Goal: Task Accomplishment & Management: Complete application form

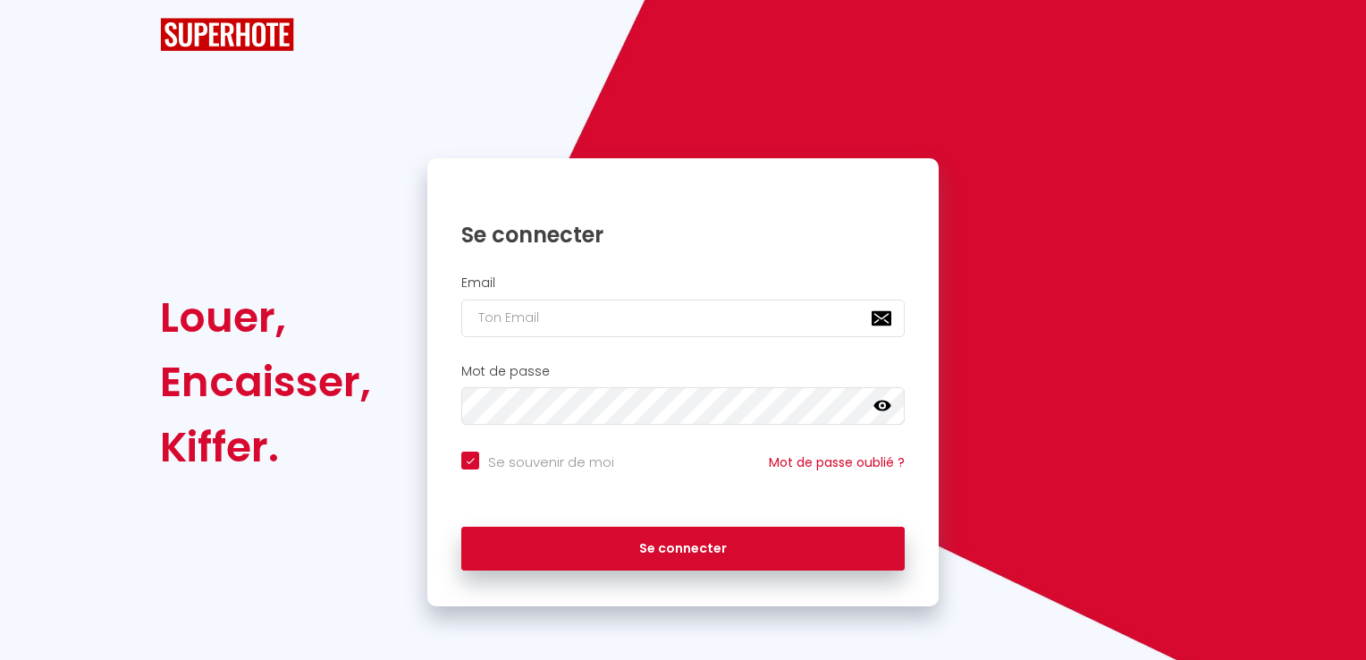
checkbox input "true"
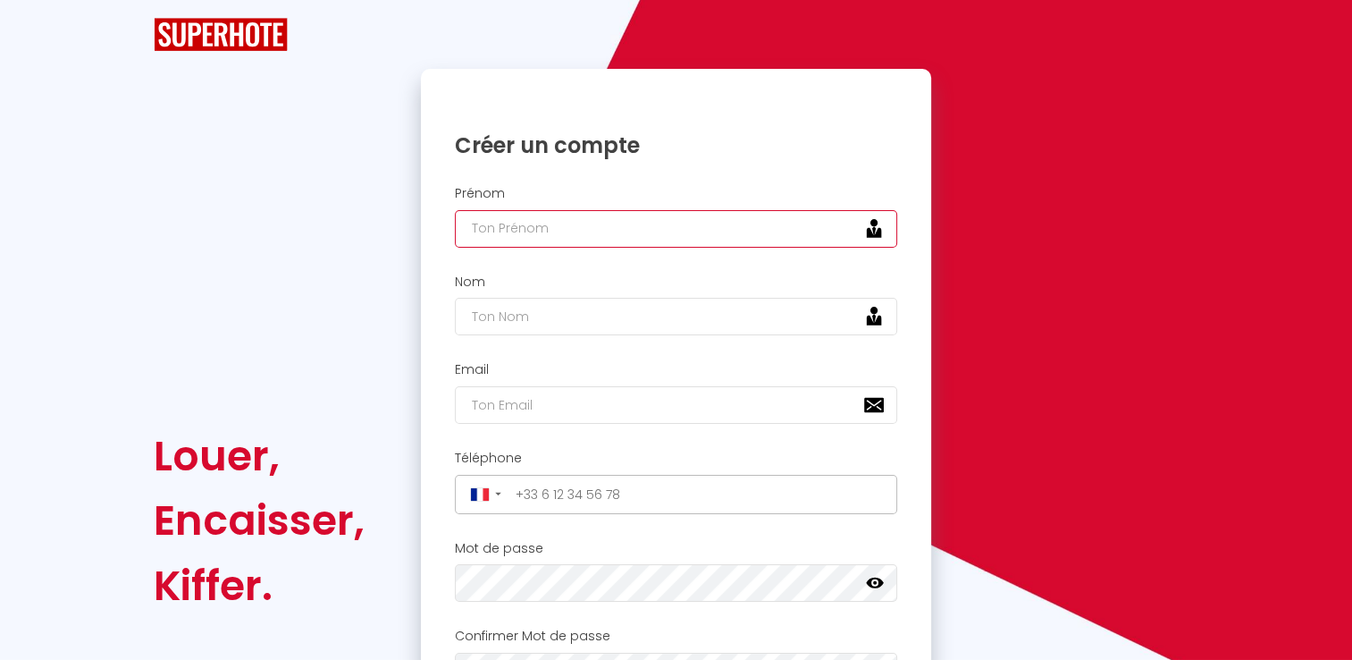
click at [552, 226] on input "text" at bounding box center [676, 229] width 443 height 38
type input "c"
type input "audrey"
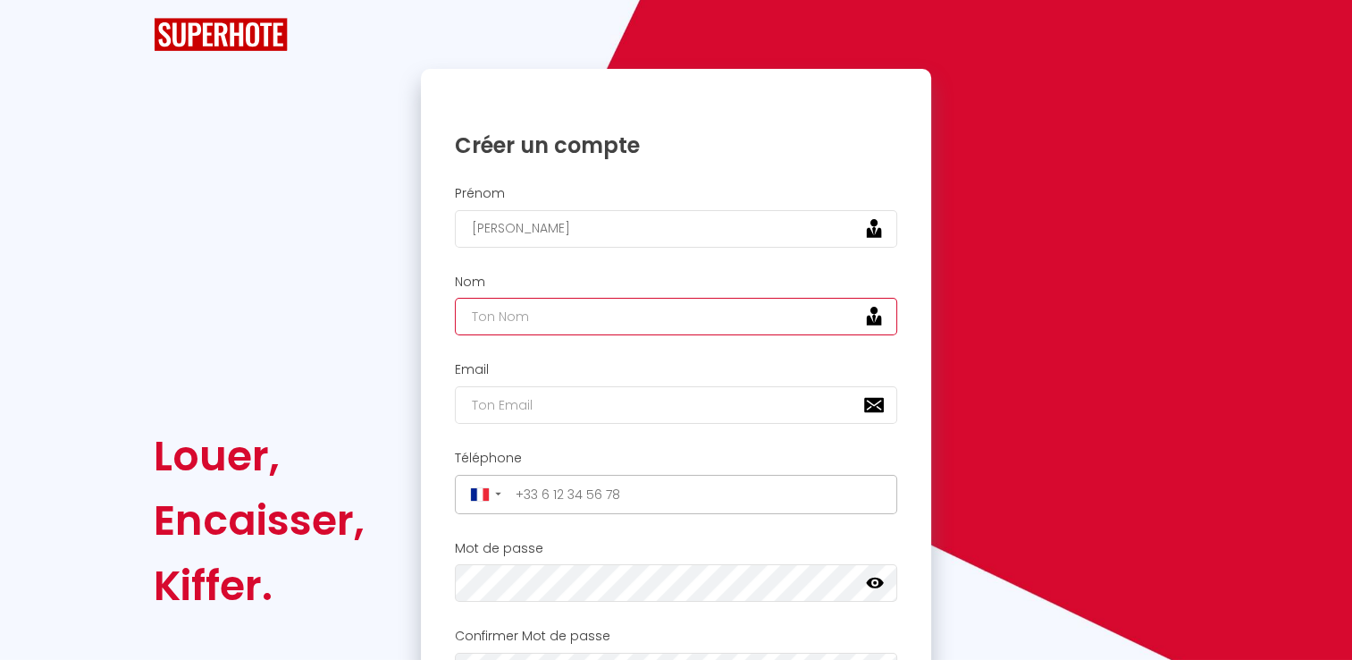
click at [535, 307] on input "text" at bounding box center [676, 317] width 443 height 38
click at [481, 316] on input "casagrande" at bounding box center [676, 317] width 443 height 38
type input "Casagrande"
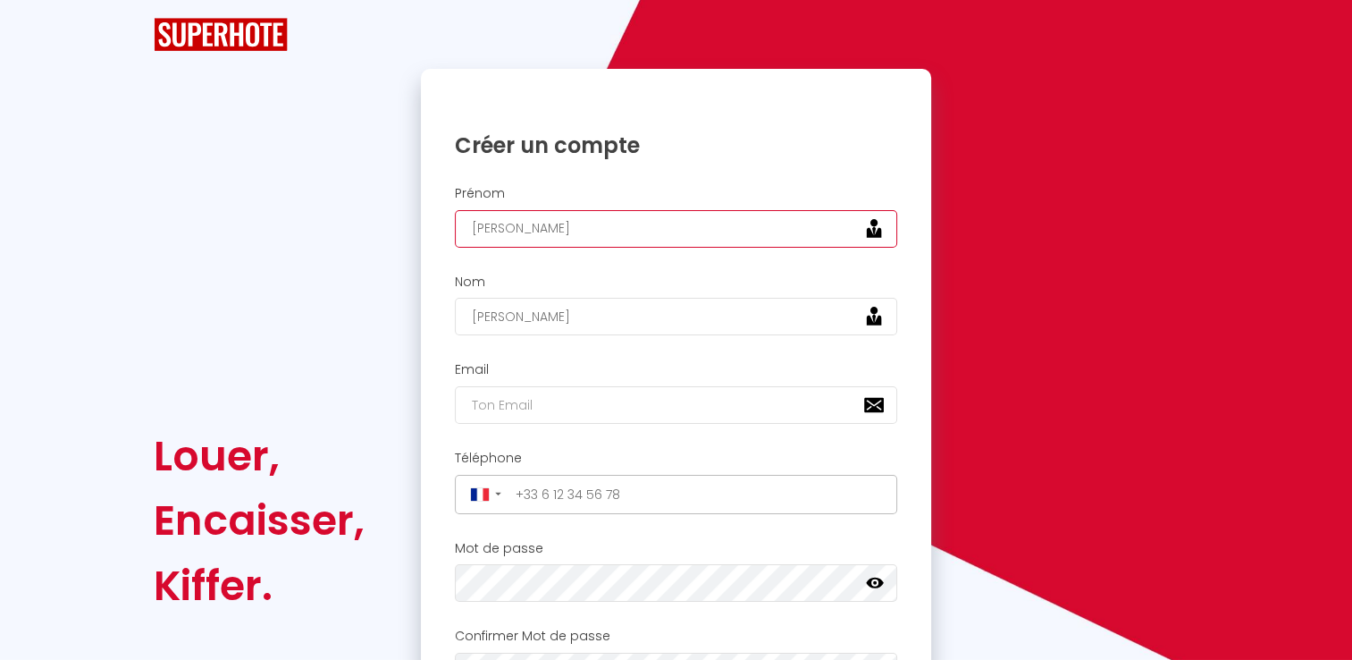
click at [483, 225] on input "audrey" at bounding box center [676, 229] width 443 height 38
type input "Audrey"
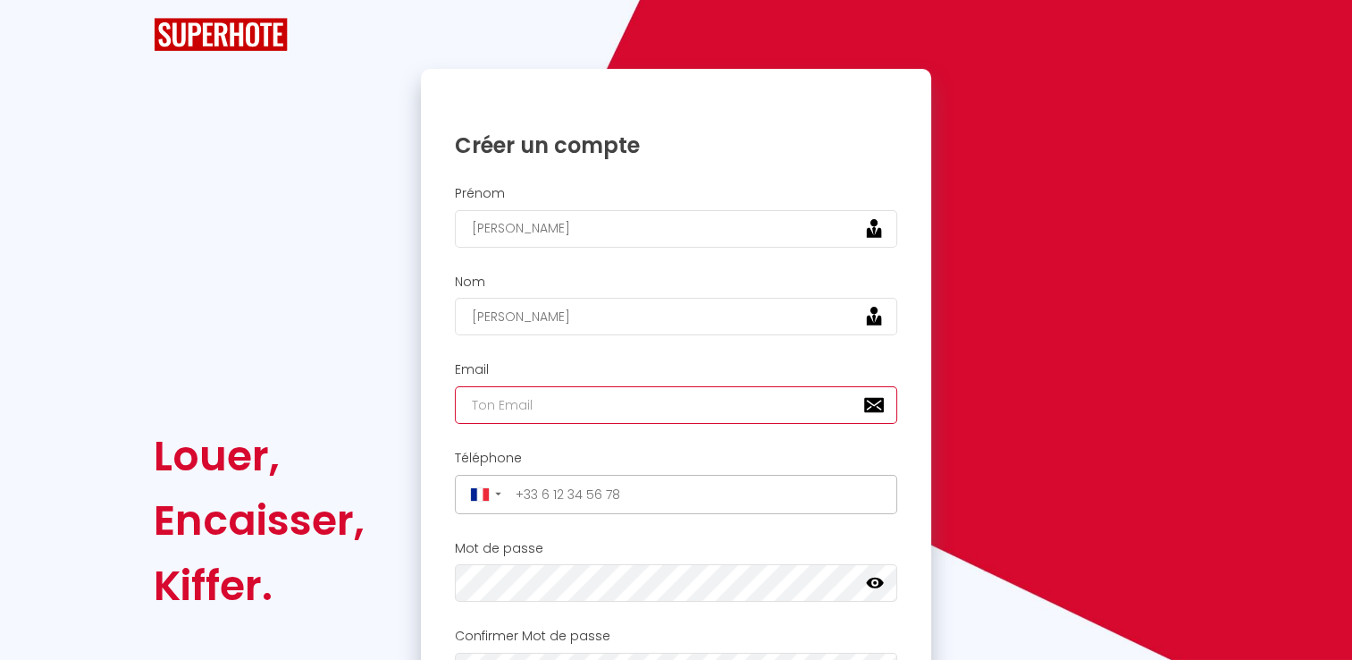
click at [522, 417] on input "email" at bounding box center [676, 405] width 443 height 38
click at [543, 407] on input "email" at bounding box center [676, 405] width 443 height 38
type input "ac.ergo68@gmail.com"
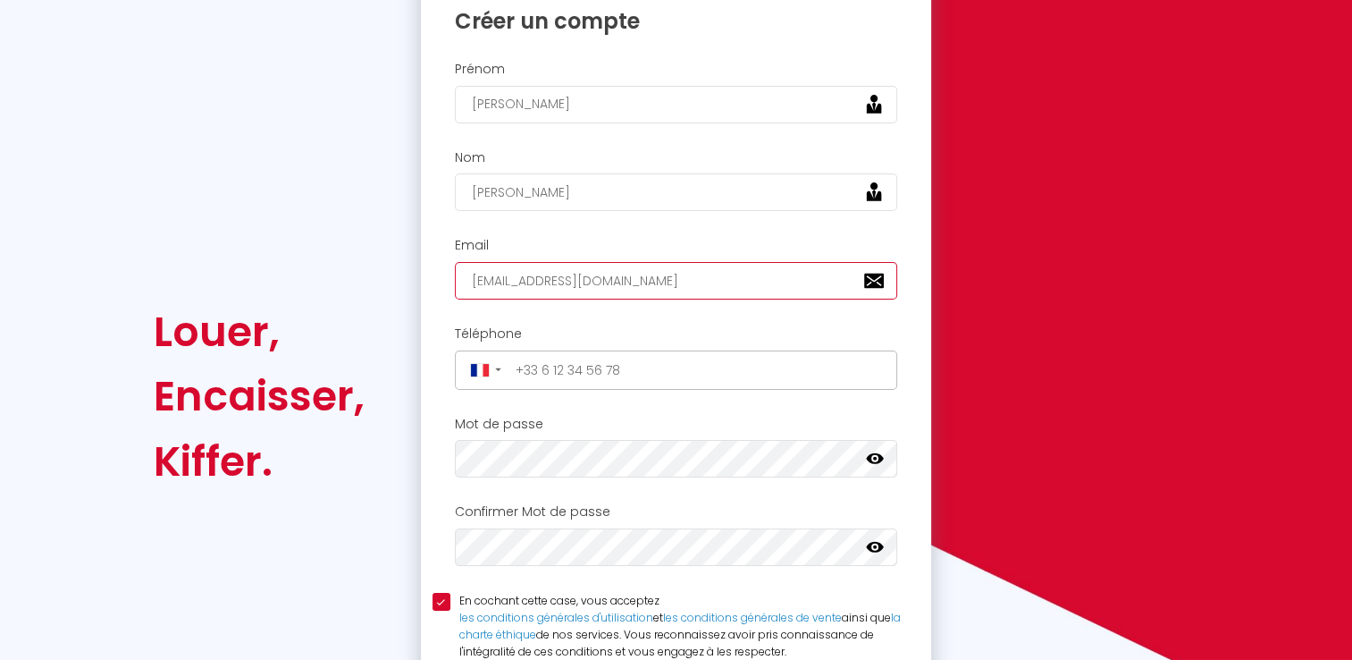
scroll to position [125, 0]
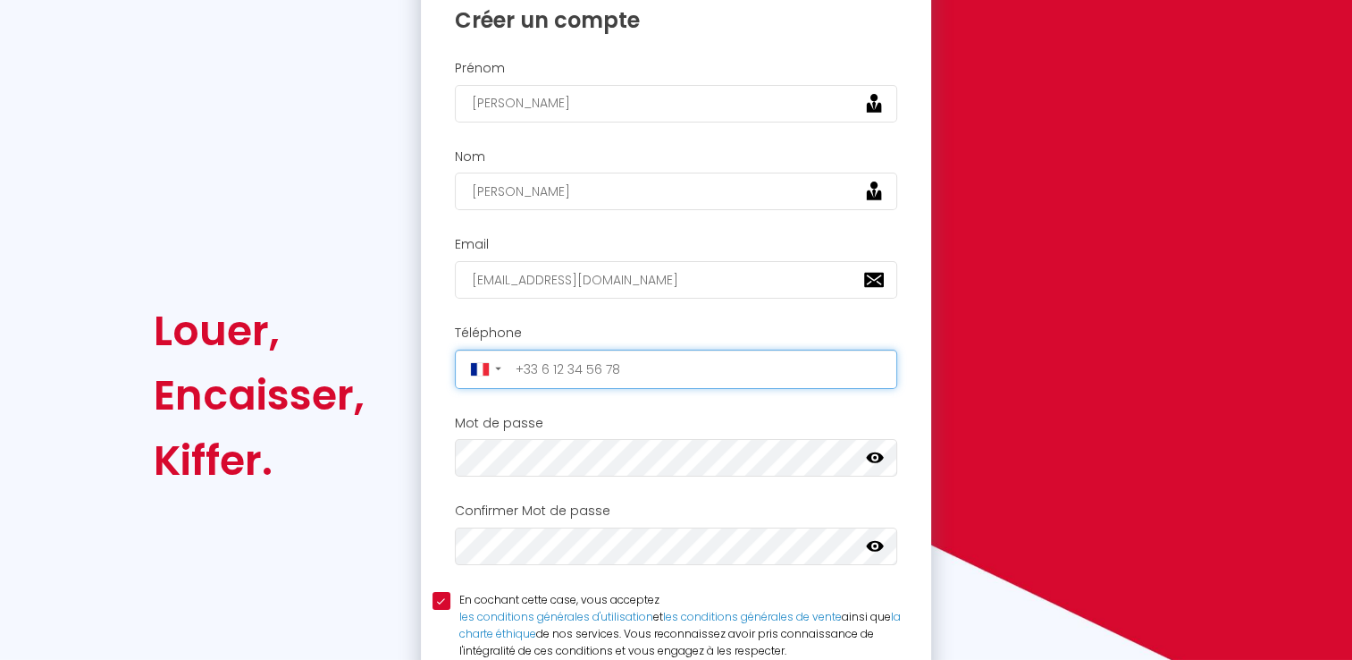
click at [642, 370] on input "tel" at bounding box center [700, 369] width 383 height 29
type input "+33770996953"
